Goal: Navigation & Orientation: Find specific page/section

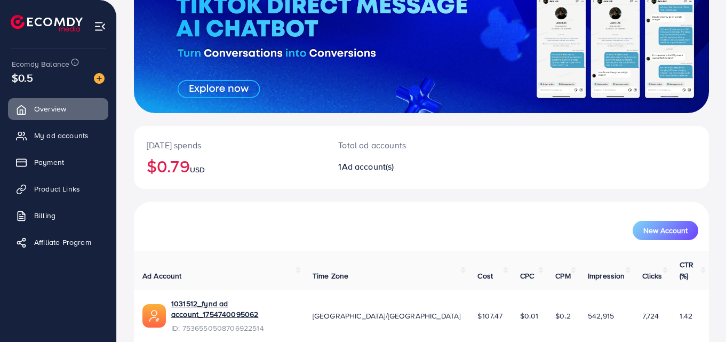
scroll to position [121, 0]
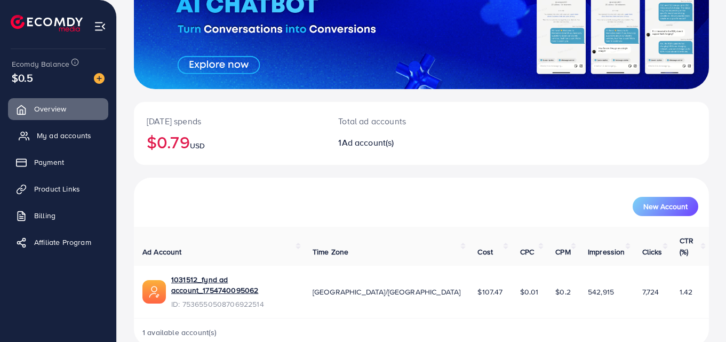
click at [65, 129] on link "My ad accounts" at bounding box center [58, 135] width 100 height 21
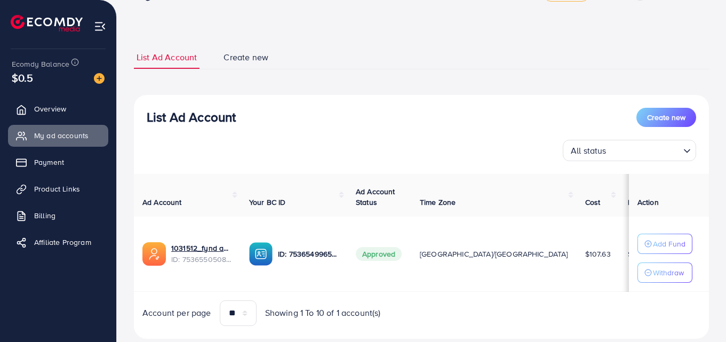
scroll to position [62, 0]
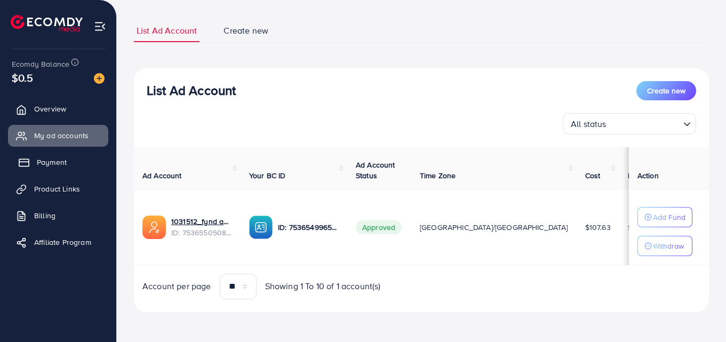
click at [45, 161] on span "Payment" at bounding box center [52, 162] width 30 height 11
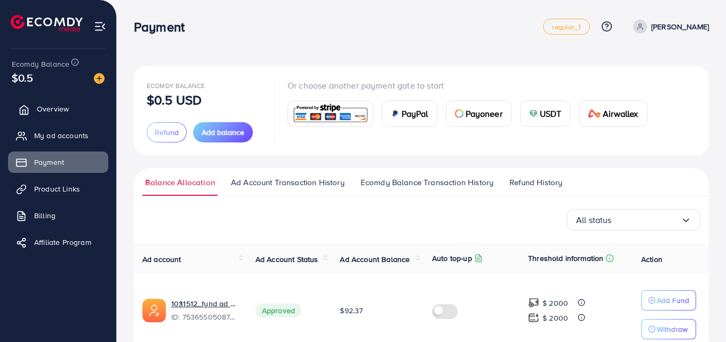
click at [41, 110] on span "Overview" at bounding box center [53, 109] width 32 height 11
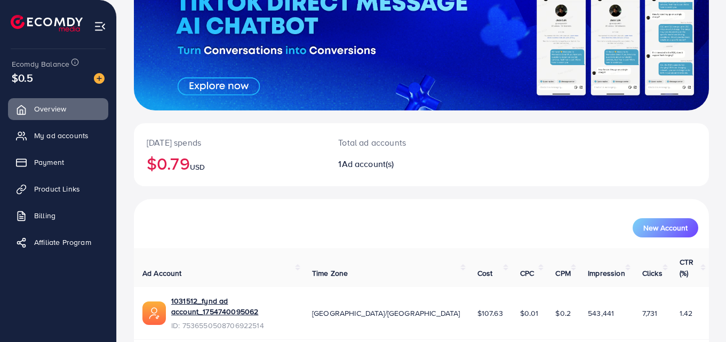
scroll to position [121, 0]
